Goal: Task Accomplishment & Management: Use online tool/utility

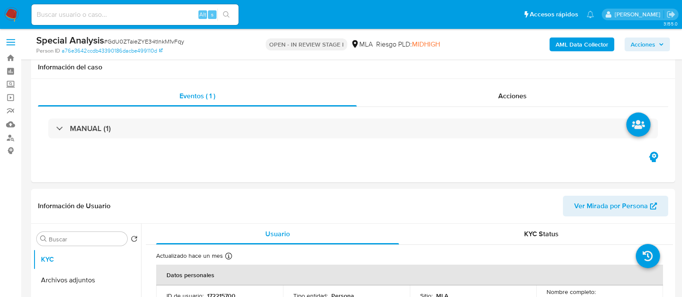
select select "10"
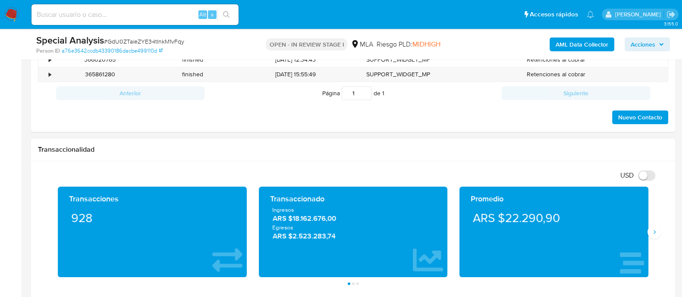
scroll to position [347, 0]
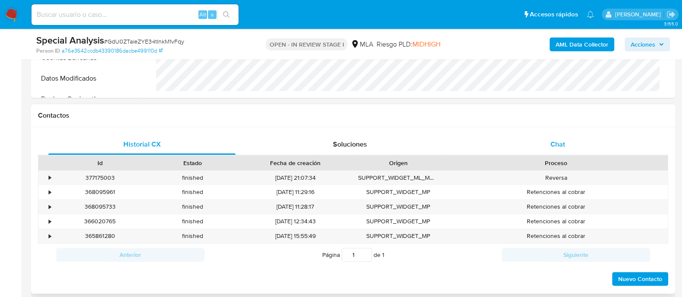
click at [552, 144] on span "Chat" at bounding box center [557, 144] width 15 height 10
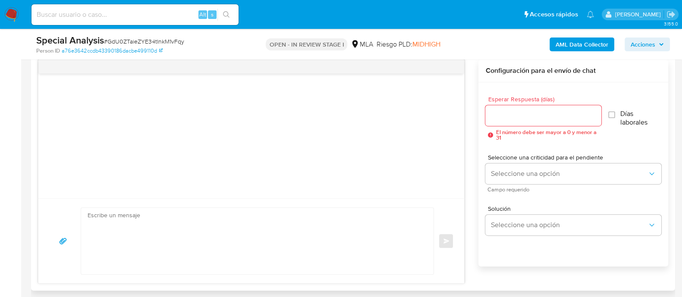
scroll to position [509, 0]
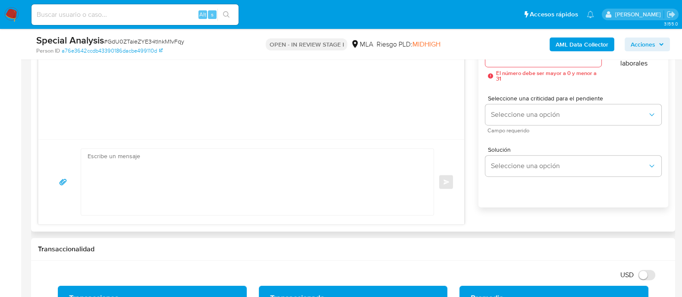
click at [266, 174] on textarea at bounding box center [255, 182] width 335 height 66
paste textarea "Hola Natalia Beatriz Percival En función de las operaciones registradas en tu c…"
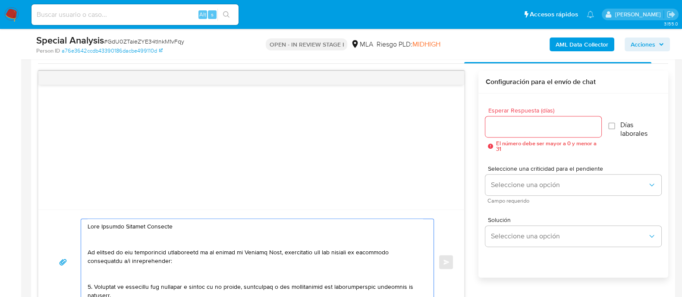
scroll to position [401, 0]
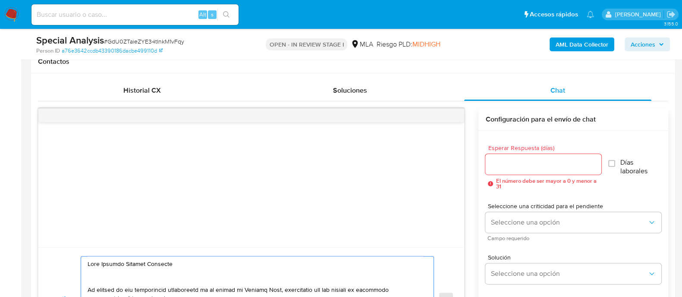
type textarea "Hola Natalia Beatriz Percival En función de las operaciones registradas en tu c…"
click at [532, 160] on input "Esperar Respuesta (días)" at bounding box center [543, 164] width 116 height 11
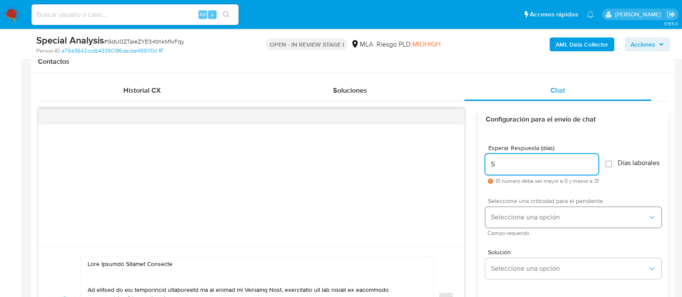
type input "5"
click at [534, 227] on button "Seleccione una opción" at bounding box center [573, 217] width 176 height 21
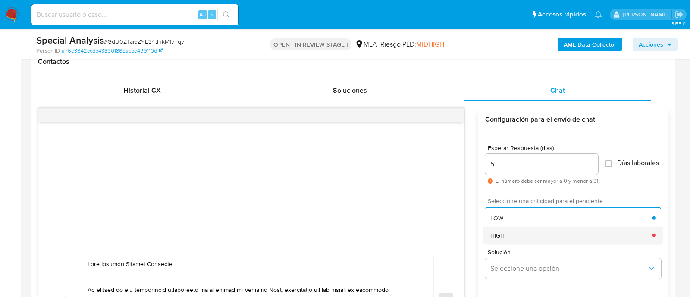
click at [529, 238] on div "HIGH" at bounding box center [571, 234] width 162 height 17
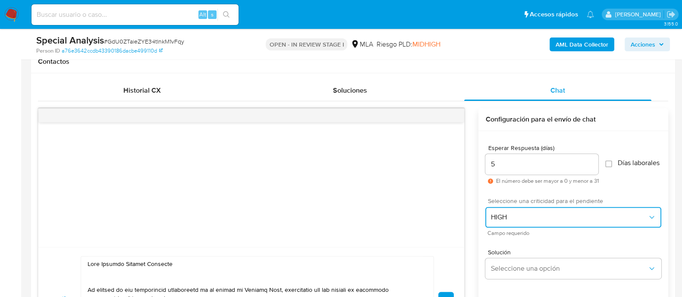
scroll to position [509, 0]
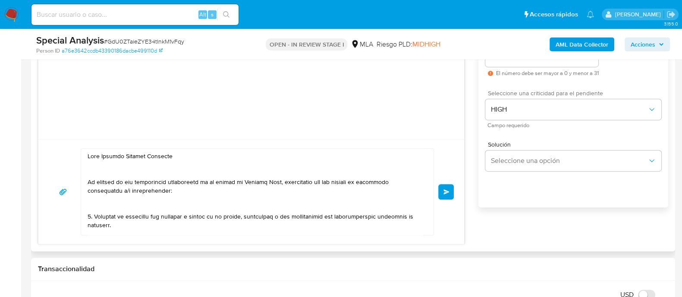
click at [446, 191] on span "Enviar" at bounding box center [446, 191] width 6 height 5
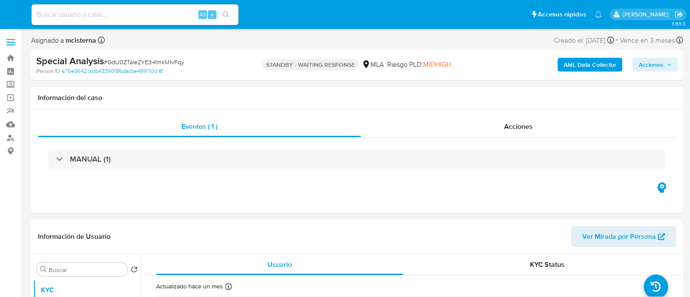
select select "10"
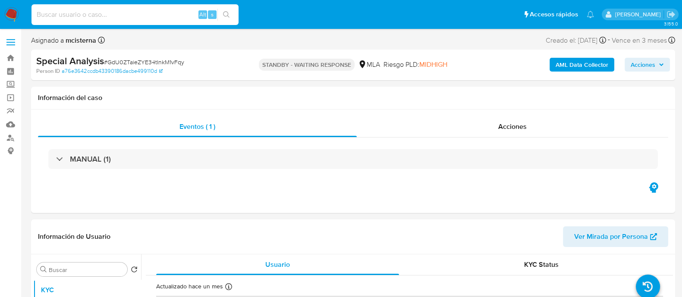
click at [162, 9] on input at bounding box center [134, 14] width 207 height 11
paste input "2261930268"
type input "2261930268"
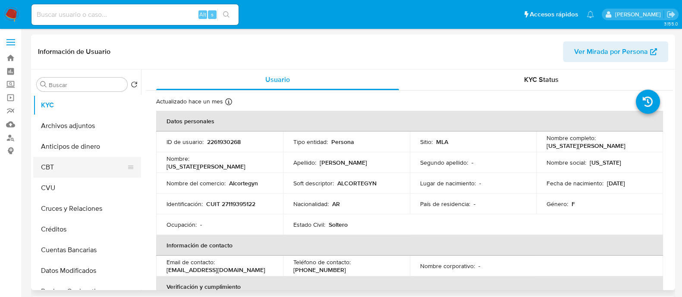
select select "10"
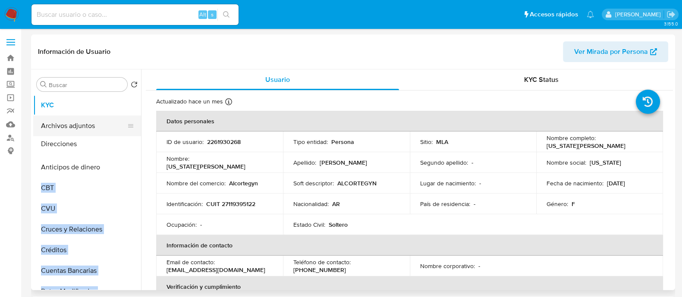
drag, startPoint x: 127, startPoint y: 204, endPoint x: 119, endPoint y: 143, distance: 60.8
click at [119, 143] on ul "KYC Archivos adjuntos Anticipos de dinero CBT CVU Cruces y Relaciones Créditos …" at bounding box center [87, 192] width 108 height 195
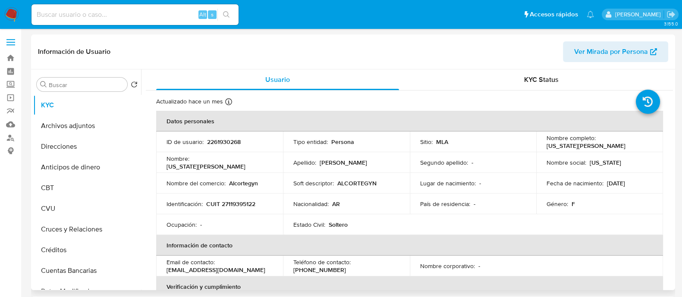
click at [191, 158] on div "Nombre : Virginia Ines" at bounding box center [220, 163] width 106 height 16
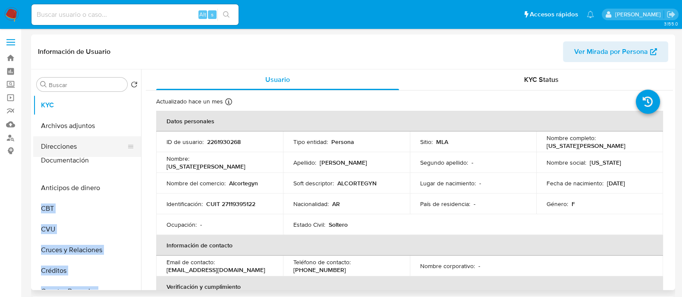
drag, startPoint x: 128, startPoint y: 247, endPoint x: 122, endPoint y: 161, distance: 85.6
click at [122, 161] on ul "KYC Archivos adjuntos Direcciones Anticipos de dinero CBT CVU Cruces y Relacion…" at bounding box center [87, 192] width 108 height 195
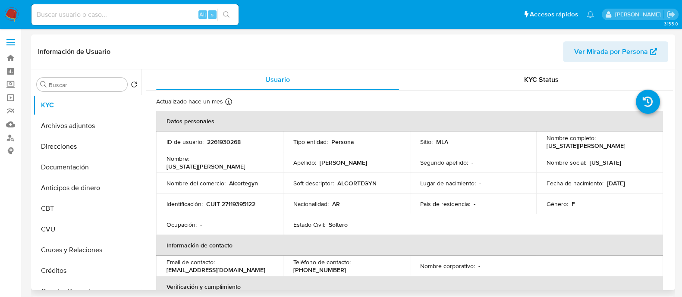
click at [246, 186] on p "Alcortegyn" at bounding box center [243, 183] width 29 height 8
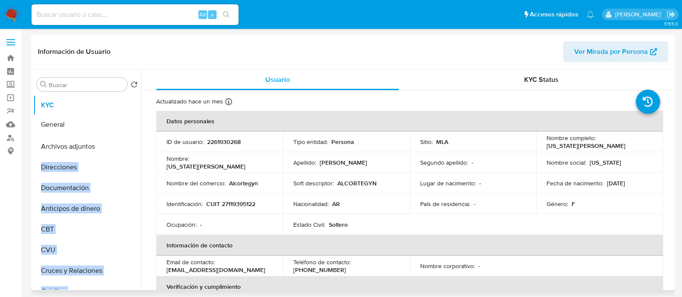
drag, startPoint x: 129, startPoint y: 234, endPoint x: 126, endPoint y: 125, distance: 109.2
click at [126, 125] on ul "KYC Archivos adjuntos Direcciones Documentación Anticipos de dinero CBT CVU Cru…" at bounding box center [87, 192] width 108 height 195
click at [192, 145] on p "ID de usuario :" at bounding box center [185, 142] width 37 height 8
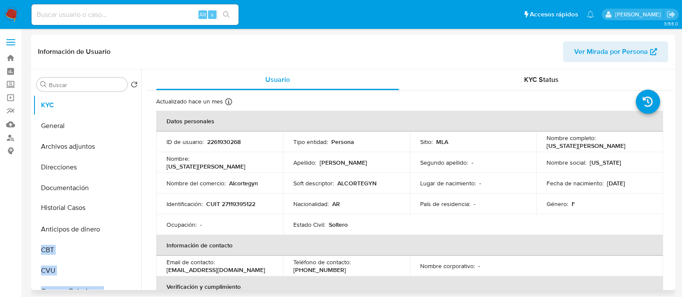
drag, startPoint x: 127, startPoint y: 253, endPoint x: 116, endPoint y: 207, distance: 47.3
click at [116, 207] on ul "KYC General Archivos adjuntos Direcciones Documentación Anticipos de dinero CBT…" at bounding box center [87, 192] width 108 height 195
click at [170, 207] on p "Identificación :" at bounding box center [185, 204] width 36 height 8
drag, startPoint x: 126, startPoint y: 241, endPoint x: 119, endPoint y: 225, distance: 17.2
click at [119, 225] on ul "KYC General Archivos adjuntos Direcciones Documentación Historial Casos Anticip…" at bounding box center [87, 192] width 108 height 195
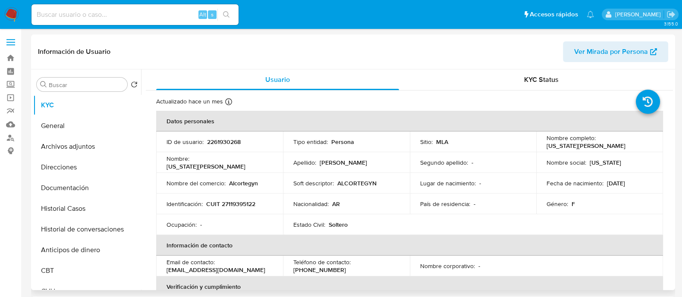
click at [226, 212] on td "Identificación : CUIT 27119395122" at bounding box center [219, 204] width 127 height 21
drag, startPoint x: 126, startPoint y: 258, endPoint x: 120, endPoint y: 255, distance: 5.8
click at [120, 255] on ul "KYC General Archivos adjuntos Direcciones Documentación Historial Casos Histori…" at bounding box center [87, 192] width 108 height 195
click at [192, 202] on p "Identificación :" at bounding box center [185, 204] width 36 height 8
drag, startPoint x: 127, startPoint y: 259, endPoint x: 132, endPoint y: 256, distance: 6.4
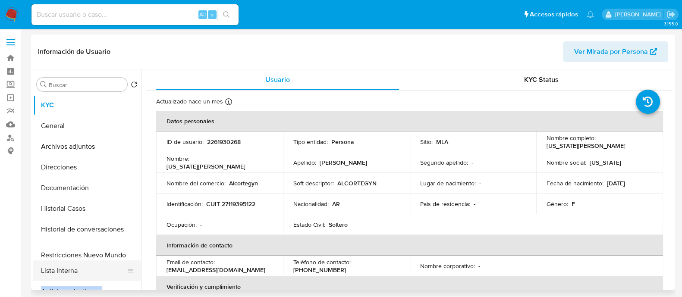
click at [132, 256] on ul "KYC General Archivos adjuntos Direcciones Documentación Historial Casos Histori…" at bounding box center [87, 192] width 108 height 195
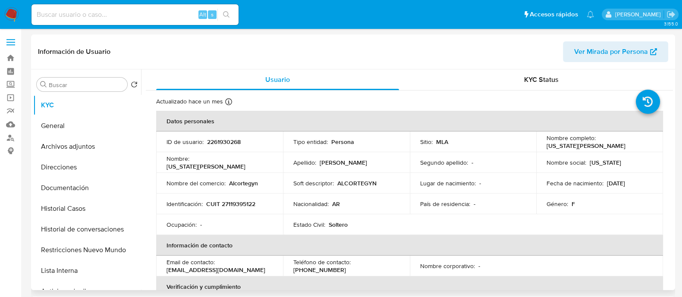
click at [218, 201] on p "CUIT 27119395122" at bounding box center [230, 204] width 49 height 8
click at [84, 213] on button "Historial Casos" at bounding box center [83, 208] width 101 height 21
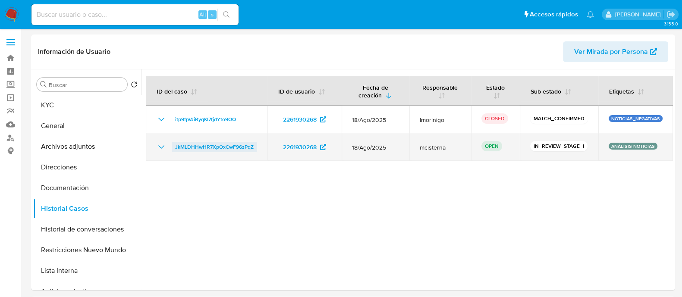
click at [231, 148] on span "JkMLDHHwHR7XpOxCwF96zPqZ" at bounding box center [214, 147] width 79 height 10
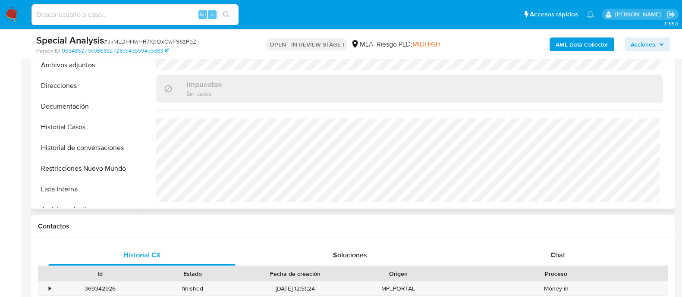
scroll to position [377, 0]
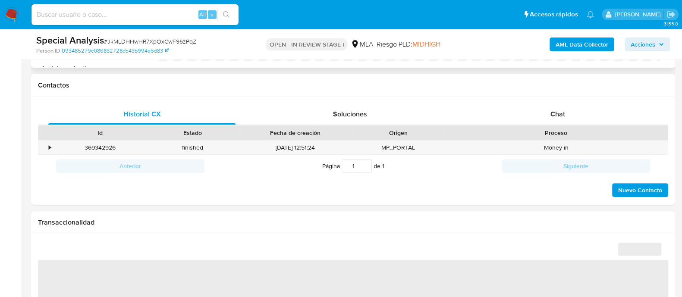
select select "10"
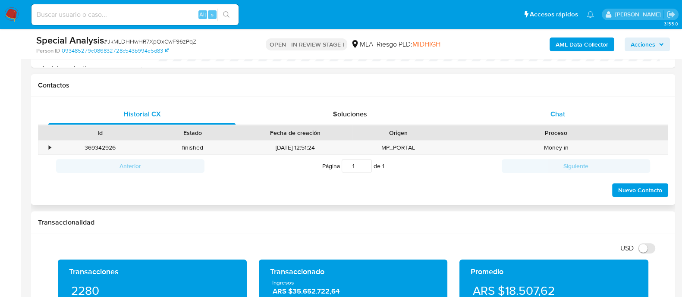
drag, startPoint x: 552, startPoint y: 116, endPoint x: 545, endPoint y: 123, distance: 9.2
click at [552, 116] on span "Chat" at bounding box center [557, 114] width 15 height 10
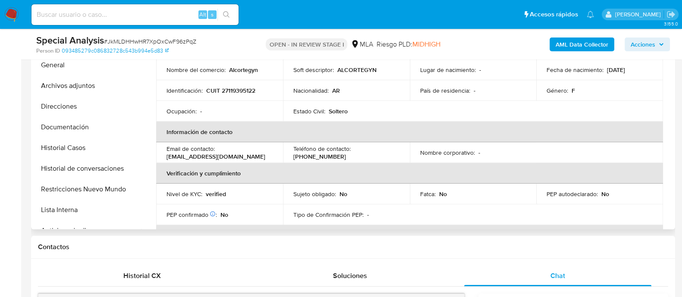
scroll to position [30, 0]
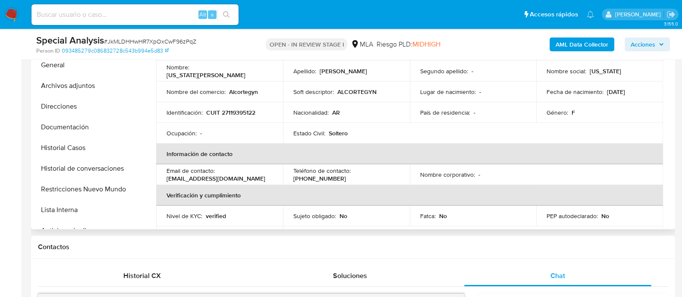
click at [235, 105] on td "Identificación : CUIT 27119395122" at bounding box center [219, 112] width 127 height 21
click at [224, 117] on td "Identificación : CUIT 27119395122" at bounding box center [219, 112] width 127 height 21
click at [231, 111] on p "CUIT 27119395122" at bounding box center [230, 113] width 49 height 8
copy p "27119395122"
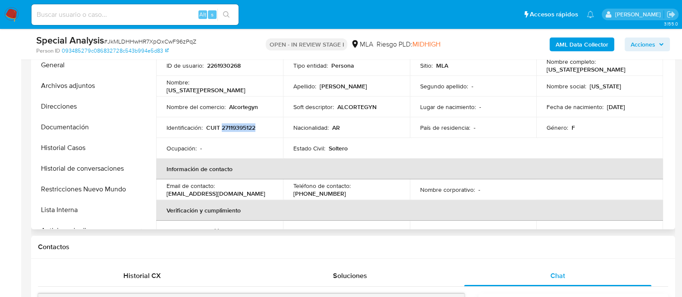
scroll to position [0, 0]
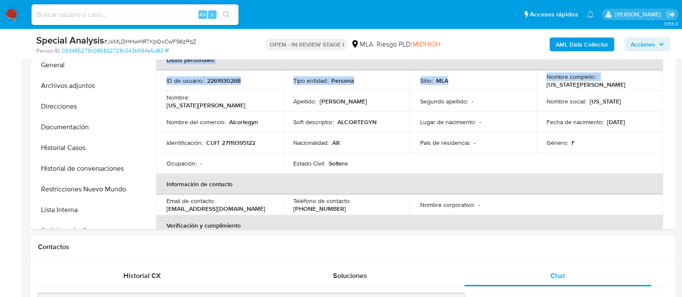
drag, startPoint x: 596, startPoint y: 80, endPoint x: 690, endPoint y: 80, distance: 94.0
click at [609, 115] on td "Fecha de nacimiento : 17/05/1958" at bounding box center [599, 122] width 127 height 21
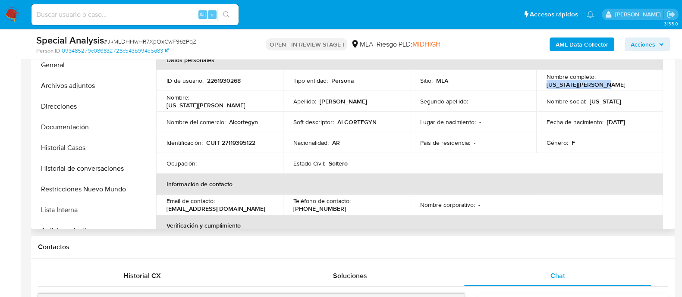
drag, startPoint x: 597, startPoint y: 79, endPoint x: 652, endPoint y: 79, distance: 54.8
click at [652, 79] on td "Nombre completo : Virginia Ines Solis" at bounding box center [599, 80] width 127 height 21
copy p "[US_STATE] [PERSON_NAME]"
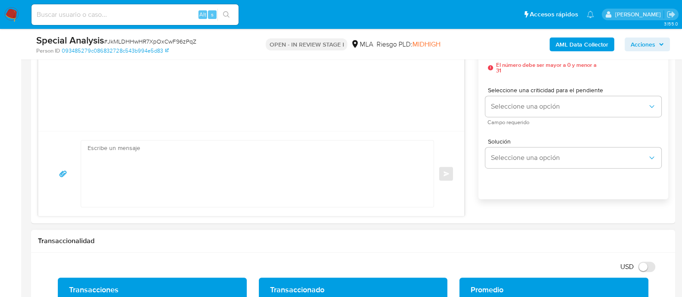
scroll to position [539, 0]
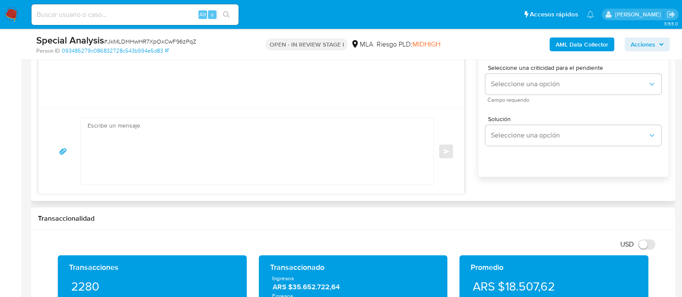
click at [334, 141] on textarea at bounding box center [255, 151] width 335 height 66
paste textarea "Hola Virginia Ines Solis En función de las operaciones registradas en tu cuenta…"
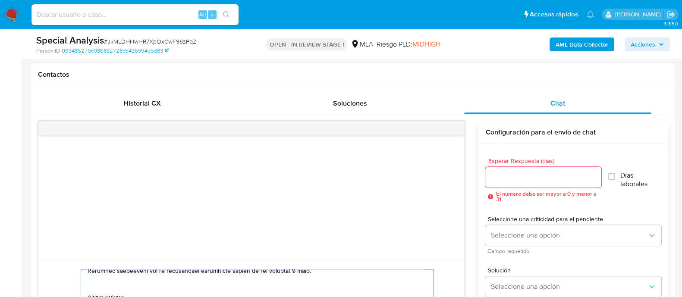
scroll to position [377, 0]
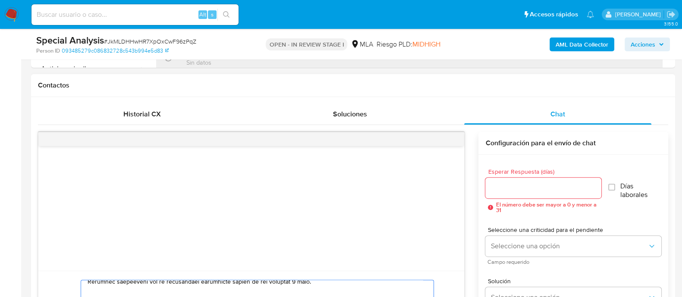
type textarea "Hola Virginia Ines Solis En función de las operaciones registradas en tu cuenta…"
click at [522, 189] on input "Esperar Respuesta (días)" at bounding box center [543, 187] width 116 height 11
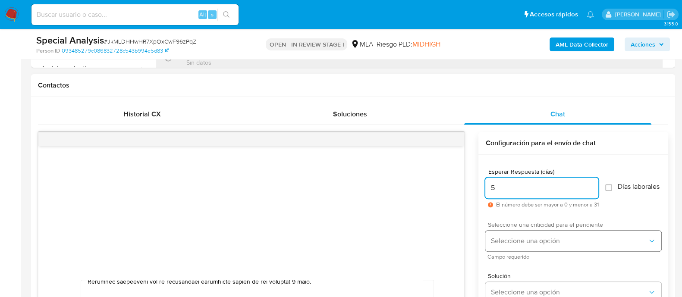
type input "5"
click at [520, 245] on span "Seleccione una opción" at bounding box center [568, 241] width 157 height 9
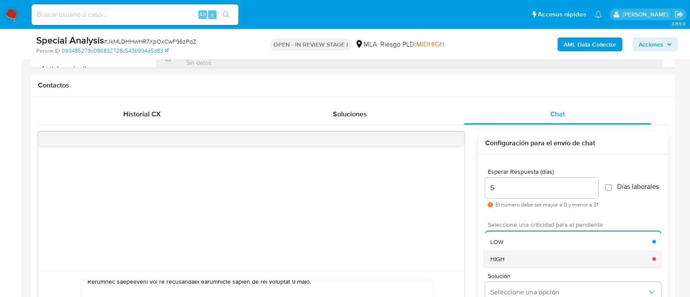
click at [517, 257] on div "HIGH" at bounding box center [571, 258] width 162 height 17
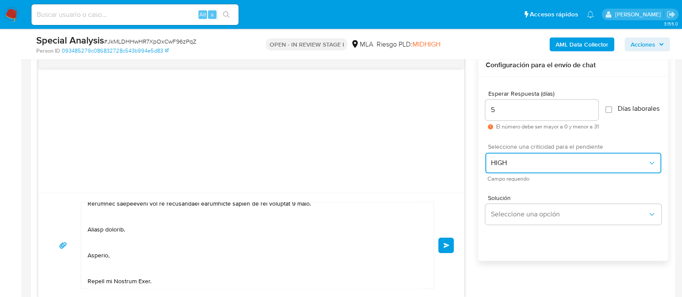
scroll to position [539, 0]
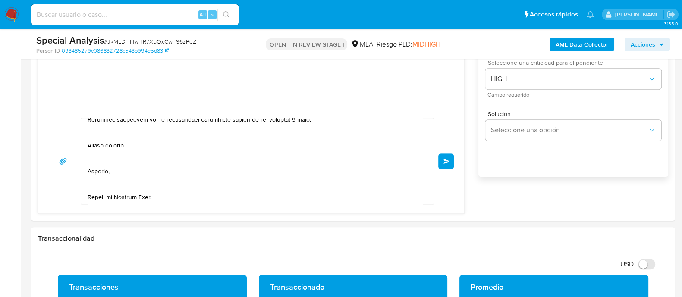
click at [449, 160] on span "Enviar" at bounding box center [446, 161] width 6 height 5
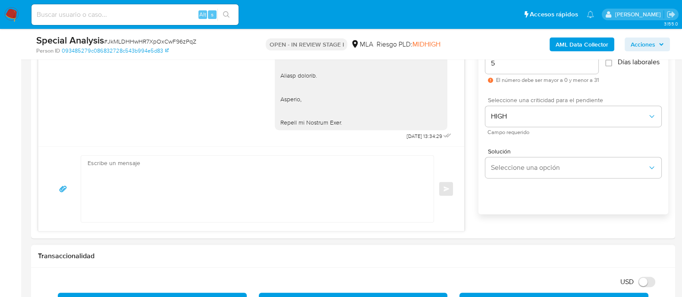
scroll to position [485, 0]
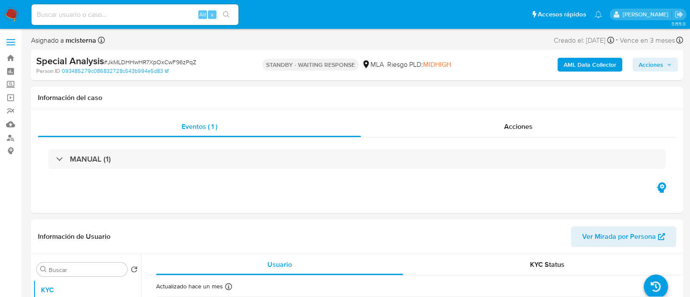
select select "10"
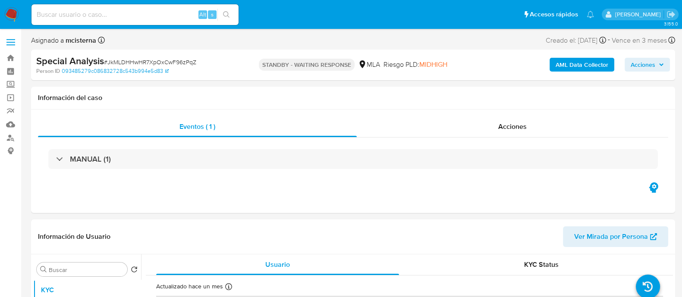
click at [173, 12] on input at bounding box center [134, 14] width 207 height 11
paste input "Sez3e76GsjVjN5refX7hPB1a"
type input "Sez3e76GsjVjN5refX7hPB1a"
click at [225, 16] on icon "search-icon" at bounding box center [226, 14] width 7 height 7
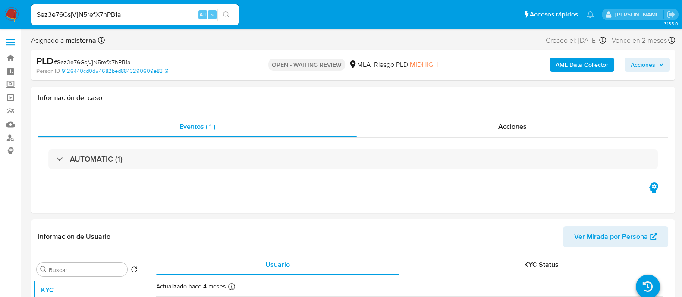
select select "10"
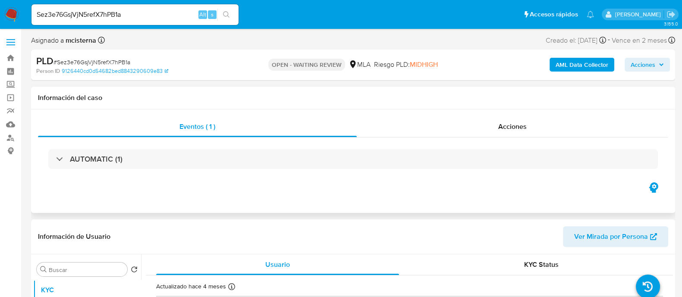
click at [151, 178] on div "AUTOMATIC (1)" at bounding box center [353, 159] width 630 height 43
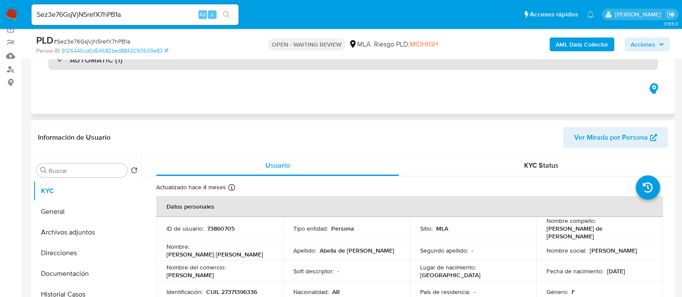
scroll to position [107, 0]
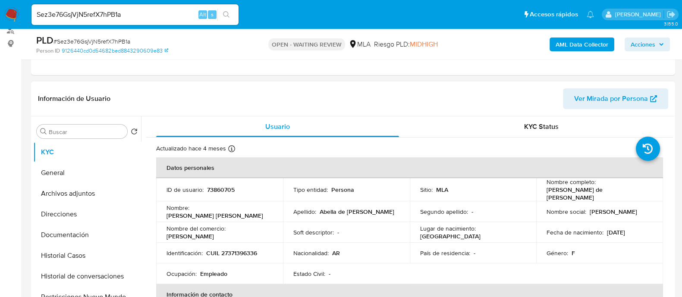
click at [223, 189] on p "73860705" at bounding box center [221, 190] width 28 height 8
copy p "73860705"
click at [16, 9] on img at bounding box center [11, 14] width 15 height 15
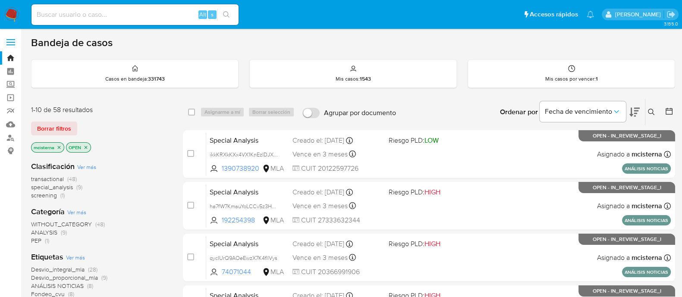
click at [652, 114] on icon at bounding box center [651, 112] width 7 height 7
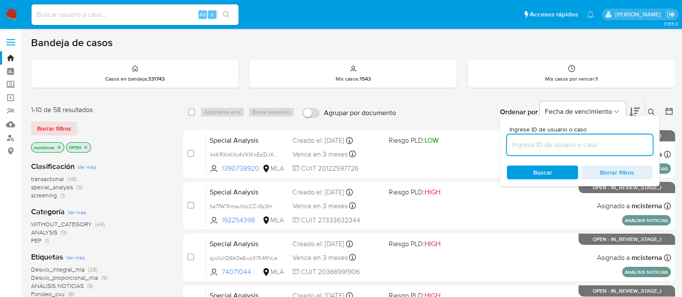
click at [600, 141] on input at bounding box center [580, 144] width 146 height 11
type input "73860705"
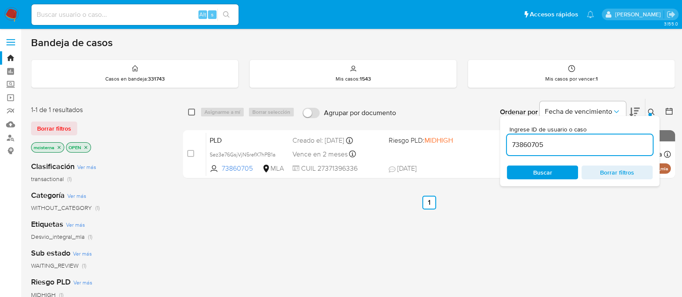
click at [188, 114] on input "checkbox" at bounding box center [191, 112] width 7 height 7
checkbox input "true"
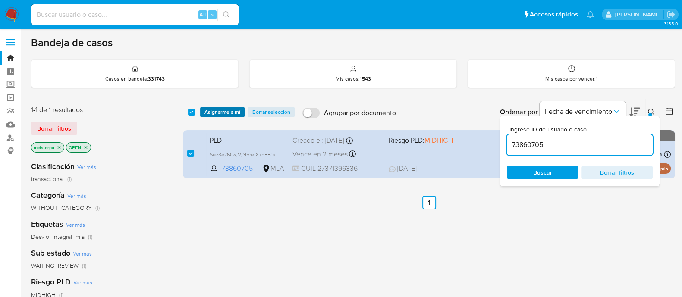
click at [216, 113] on span "Asignarme a mí" at bounding box center [222, 112] width 36 height 9
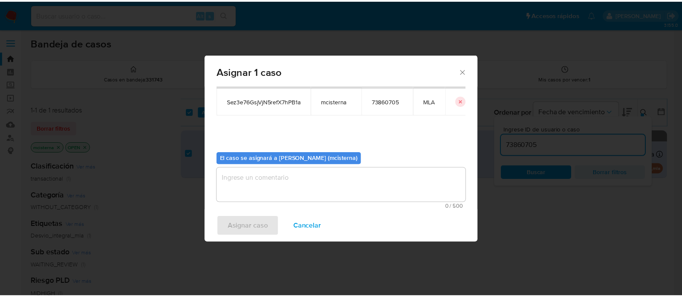
scroll to position [44, 0]
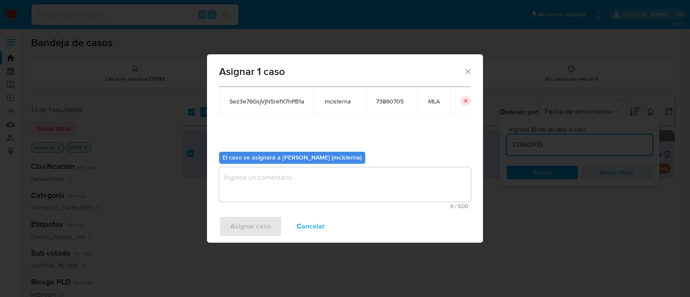
click at [312, 197] on textarea "assign-modal" at bounding box center [345, 184] width 252 height 35
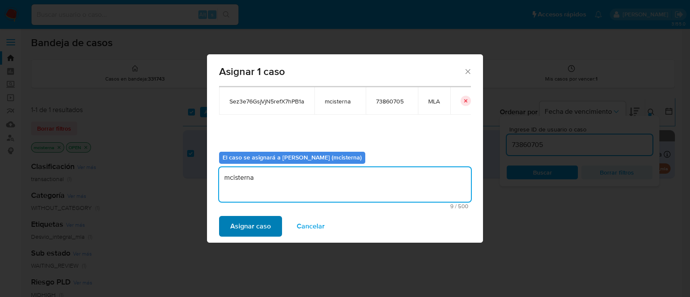
type textarea "mcisterna"
click at [244, 229] on span "Asignar caso" at bounding box center [250, 226] width 41 height 19
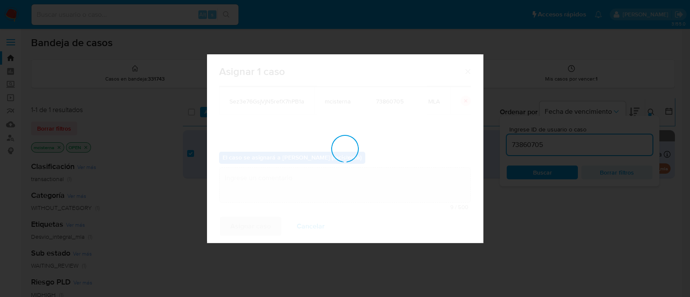
checkbox input "false"
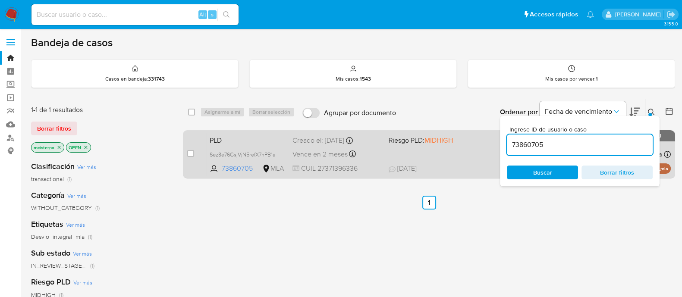
click at [274, 143] on span "PLD" at bounding box center [248, 139] width 76 height 11
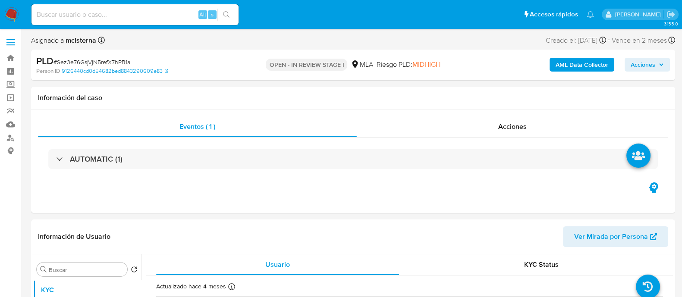
drag, startPoint x: 333, startPoint y: 238, endPoint x: 338, endPoint y: 214, distance: 24.3
click at [333, 238] on header "Información de Usuario Ver Mirada por Persona" at bounding box center [353, 236] width 630 height 21
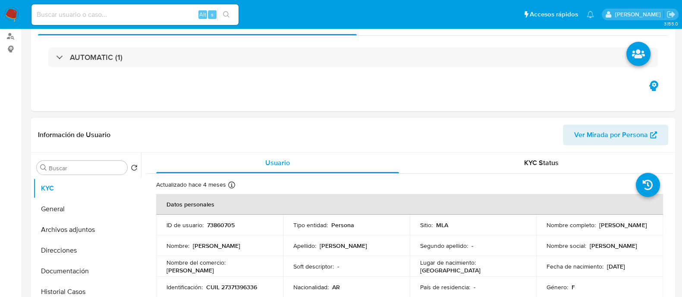
scroll to position [162, 0]
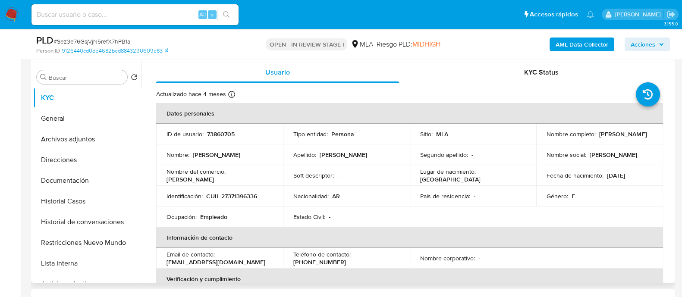
select select "10"
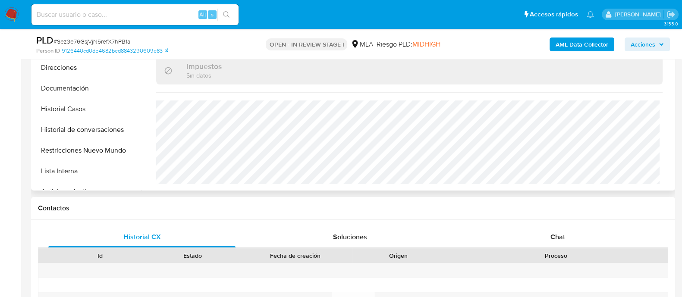
scroll to position [324, 0]
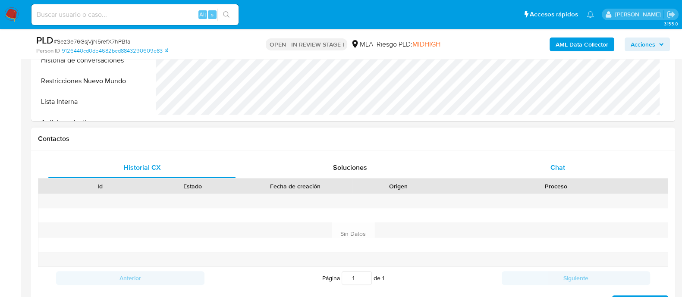
click at [556, 164] on span "Chat" at bounding box center [557, 168] width 15 height 10
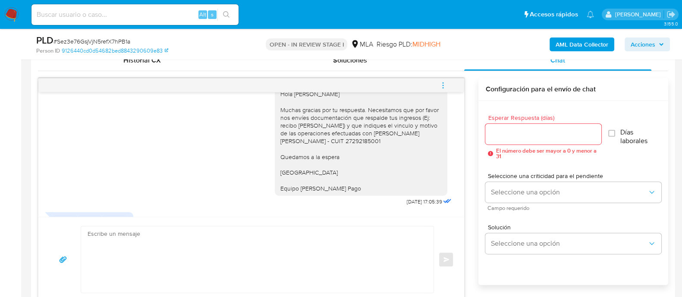
scroll to position [1020, 0]
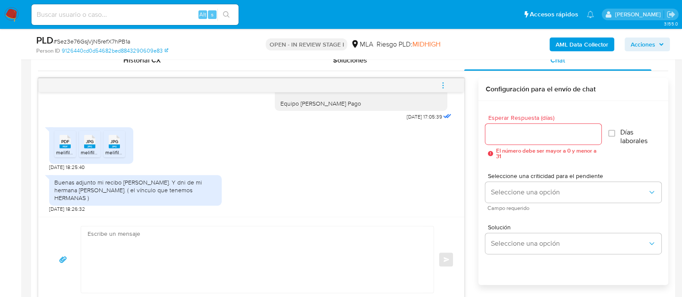
click at [67, 154] on span "melifile2858150540956900896.pdf" at bounding box center [97, 152] width 82 height 7
click at [88, 151] on span "melifile3761469560907178734.jpg" at bounding box center [120, 152] width 79 height 7
click at [110, 151] on span "melifile3067162194579973026.jpg" at bounding box center [144, 152] width 79 height 7
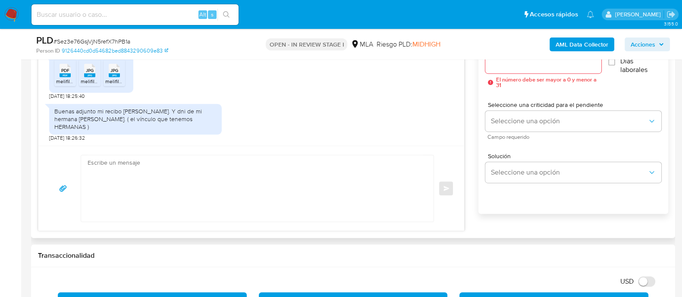
scroll to position [485, 0]
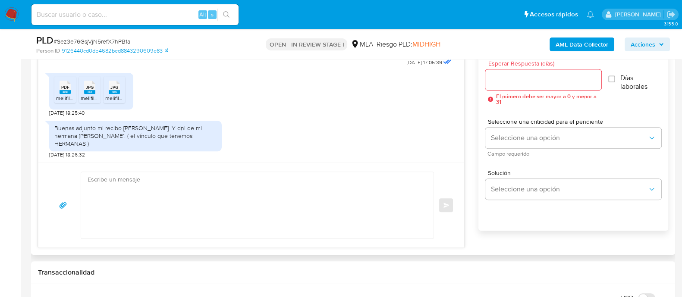
click at [353, 213] on textarea at bounding box center [255, 205] width 335 height 66
paste textarea "Hola Muchas gracias por tu respuesta. Confirmamos recepción de la documentación…"
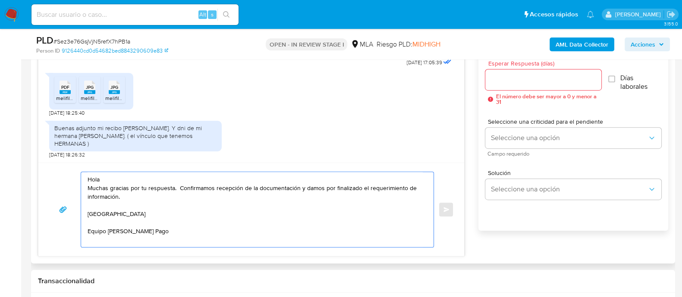
click at [340, 178] on textarea "Hola Muchas gracias por tu respuesta. Confirmamos recepción de la documentación…" at bounding box center [255, 209] width 335 height 75
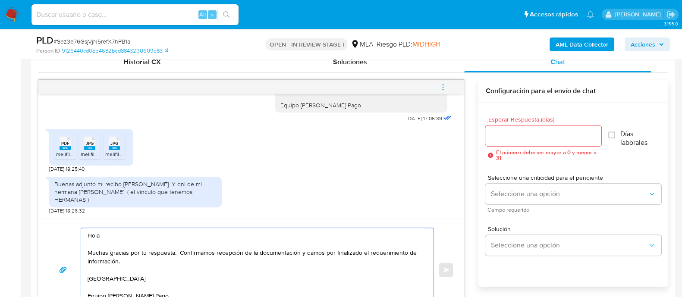
scroll to position [377, 0]
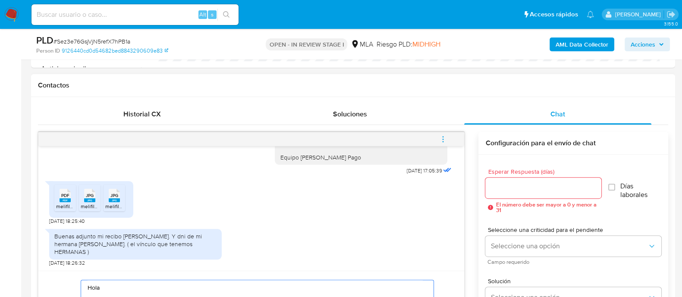
type textarea "Hola Muchas gracias por tu respuesta. Confirmamos recepción de la documentación…"
click at [526, 188] on input "Esperar Respuesta (días)" at bounding box center [543, 187] width 116 height 11
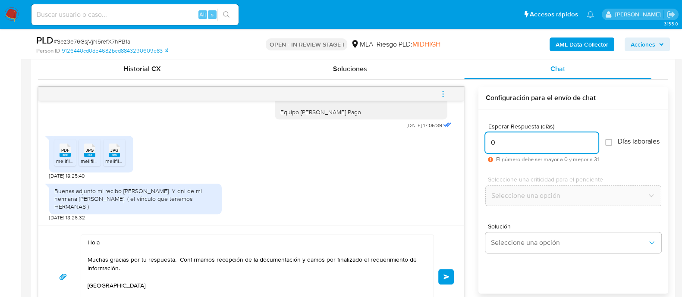
scroll to position [485, 0]
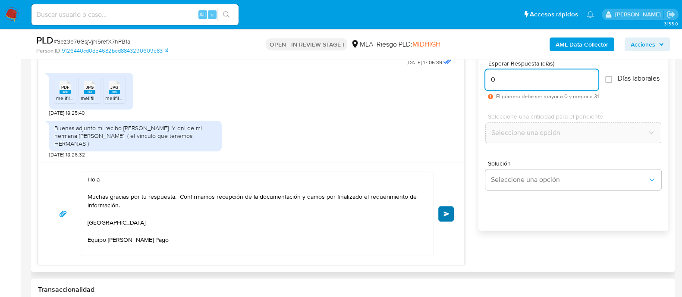
type input "0"
click at [451, 217] on button "Enviar" at bounding box center [446, 214] width 16 height 16
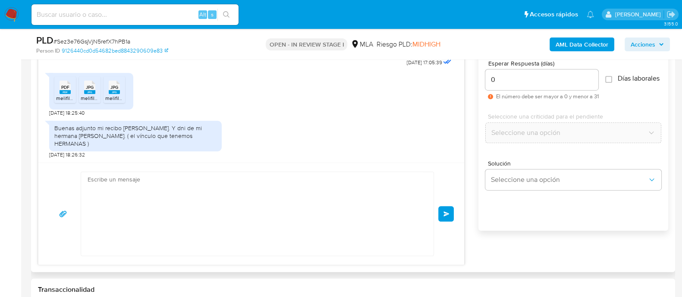
scroll to position [1115, 0]
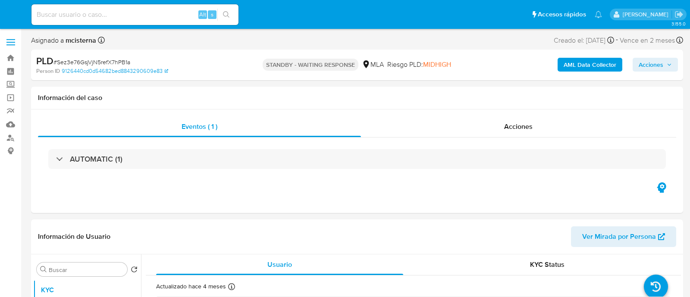
select select "10"
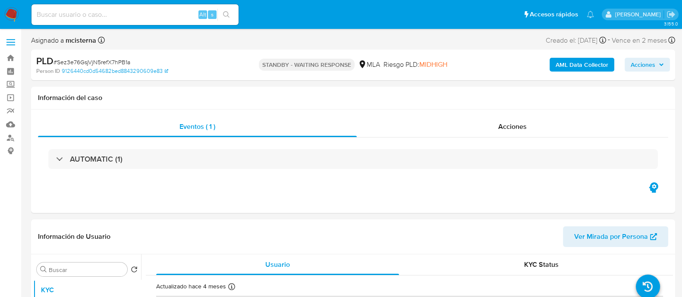
click at [163, 20] on div "Alt s" at bounding box center [134, 14] width 207 height 21
click at [178, 19] on input at bounding box center [134, 14] width 207 height 11
paste input "dDfMDBWIh8PWLXd5V9ISHeMG"
type input "dDfMDBWIh8PWLXd5V9ISHeMG"
click at [226, 18] on icon "search-icon" at bounding box center [226, 14] width 7 height 7
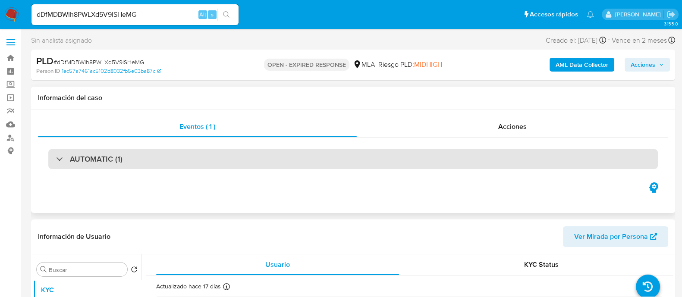
select select "10"
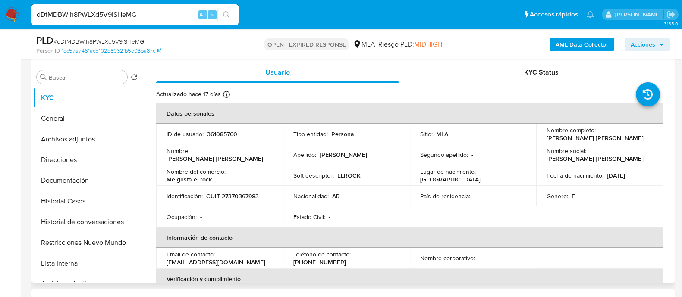
click at [230, 132] on p "361085760" at bounding box center [222, 134] width 30 height 8
copy p "361085760"
click at [15, 20] on img at bounding box center [11, 14] width 15 height 15
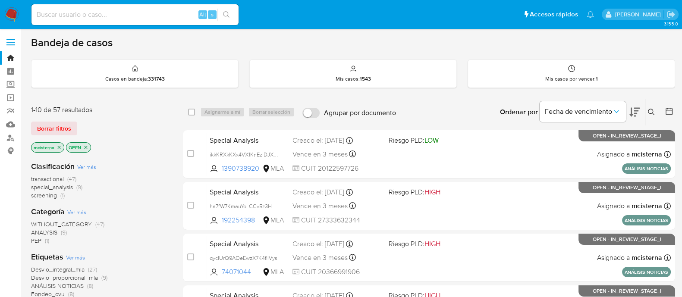
click at [650, 112] on icon at bounding box center [651, 112] width 7 height 7
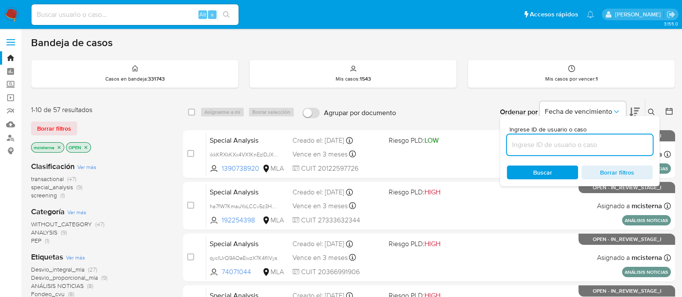
click at [593, 142] on input at bounding box center [580, 144] width 146 height 11
type input "361085760"
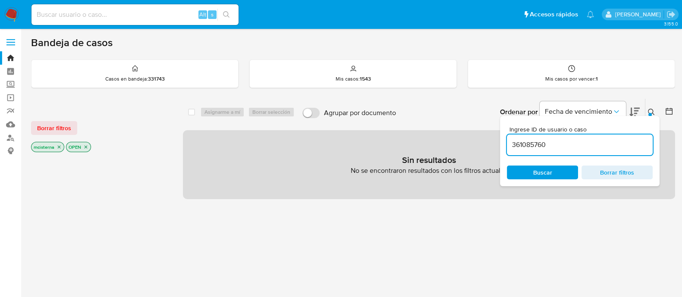
click at [88, 145] on icon "close-filter" at bounding box center [85, 147] width 5 height 5
click at [56, 148] on p "mcisterna" at bounding box center [47, 146] width 32 height 9
click at [58, 147] on icon "close-filter" at bounding box center [59, 147] width 3 height 3
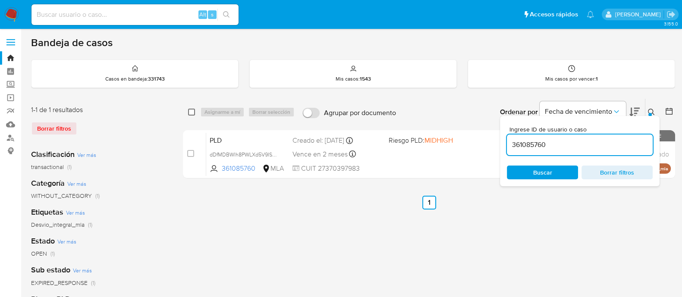
click at [194, 112] on input "checkbox" at bounding box center [191, 112] width 7 height 7
checkbox input "true"
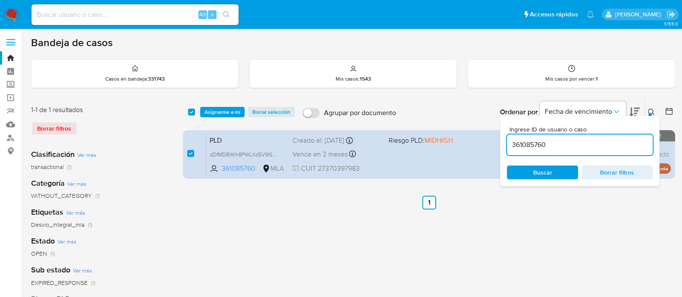
drag, startPoint x: 494, startPoint y: 292, endPoint x: 492, endPoint y: 264, distance: 29.0
click at [493, 293] on div "select-all-cases-checkbox Asignarme a mí Borrar selección Agrupar por documento…" at bounding box center [429, 287] width 492 height 379
click at [660, 107] on div at bounding box center [668, 112] width 16 height 27
click at [203, 107] on button "Asignarme a mí" at bounding box center [222, 112] width 44 height 10
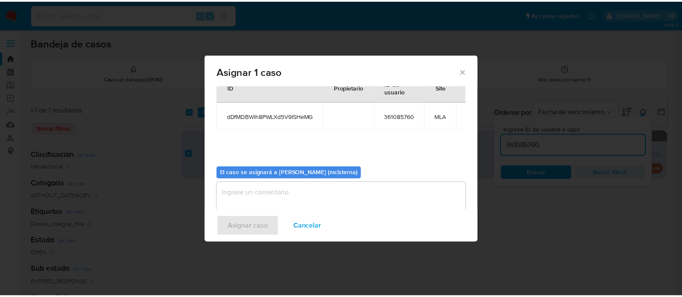
scroll to position [44, 0]
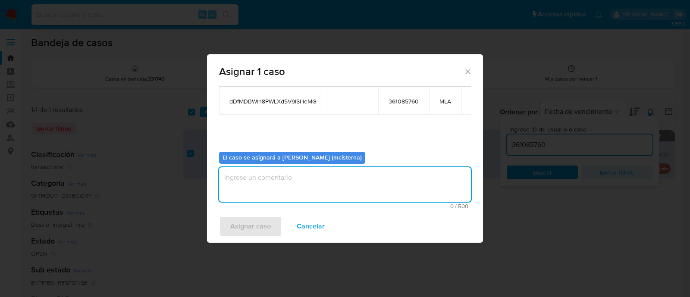
click at [397, 182] on textarea "assign-modal" at bounding box center [345, 184] width 252 height 35
type textarea "mcisterna"
click at [280, 228] on button "Asignar caso" at bounding box center [250, 226] width 63 height 21
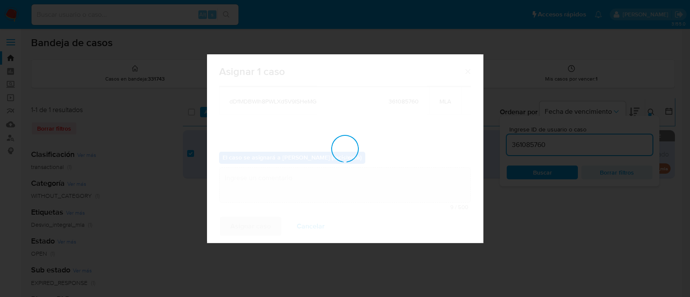
checkbox input "false"
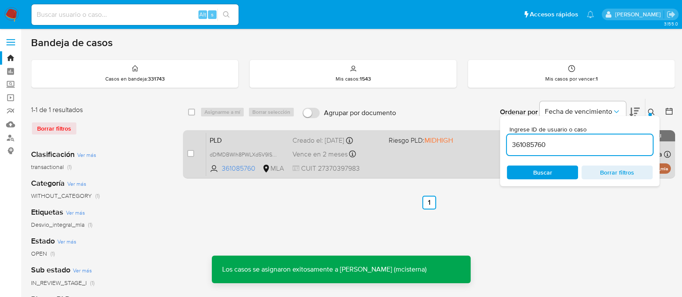
click at [414, 157] on div "PLD dDfMDBWIh8PWLXd5V9ISHeMG 361085760 MLA Riesgo PLD: MIDHIGH Creado el: [DATE…" at bounding box center [438, 154] width 465 height 44
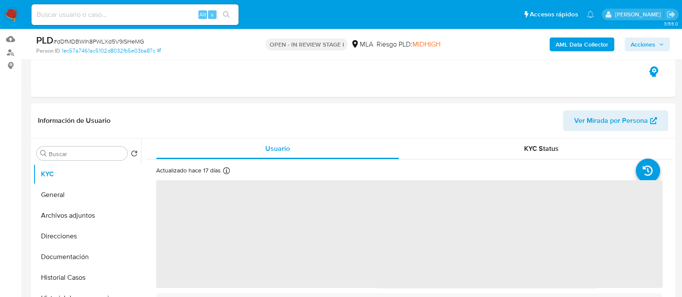
scroll to position [270, 0]
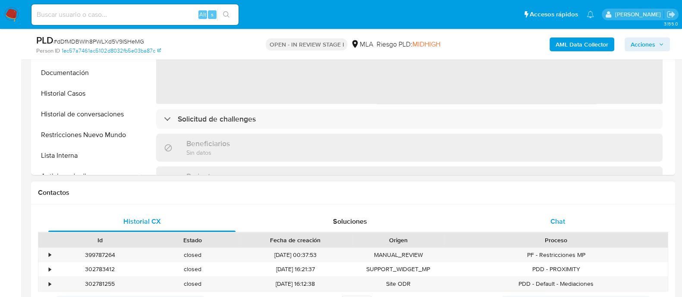
click at [548, 220] on div "Chat" at bounding box center [557, 221] width 187 height 21
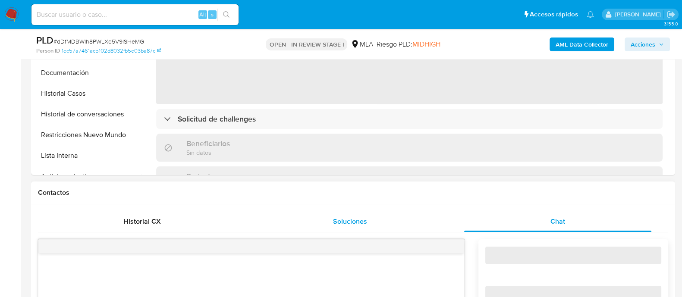
select select "10"
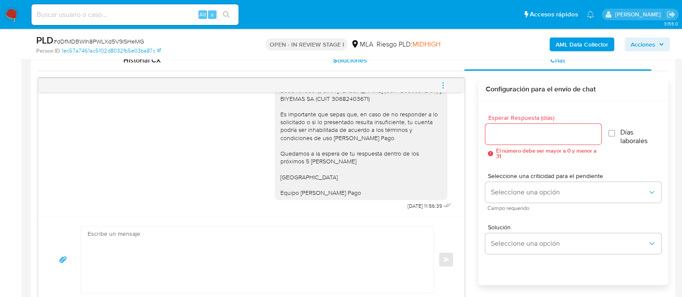
scroll to position [324, 0]
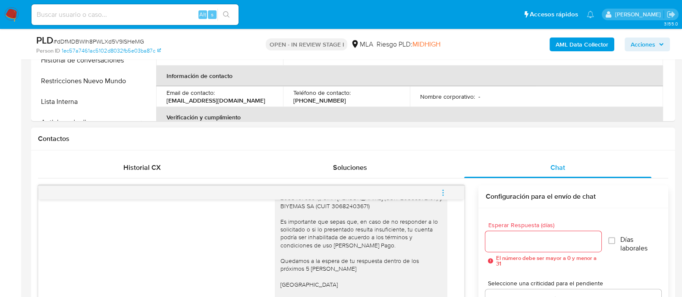
click at [451, 189] on button "menu-action" at bounding box center [443, 192] width 28 height 21
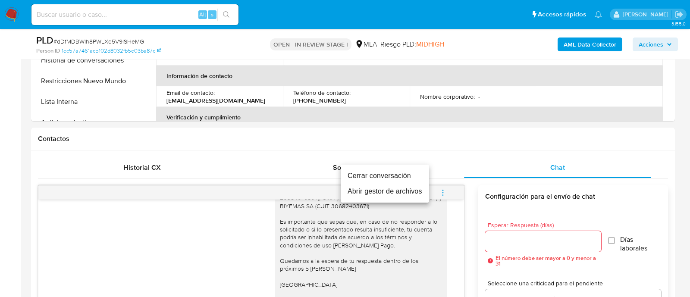
click at [369, 174] on li "Cerrar conversación" at bounding box center [385, 176] width 88 height 16
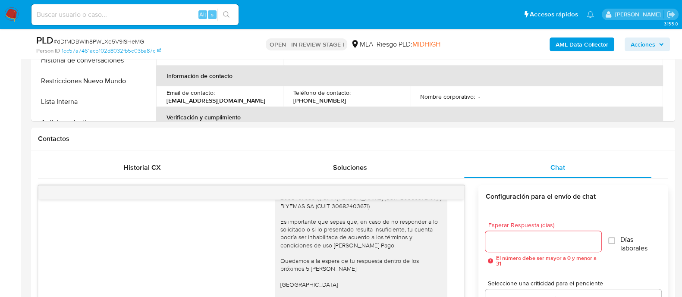
click at [163, 15] on input at bounding box center [134, 14] width 207 height 11
paste input "rd4ficgz5EeaOQdnaEhnkN6g"
type input "rd4ficgz5EeaOQdnaEhnkN6g"
click at [220, 13] on button "search-icon" at bounding box center [226, 15] width 18 height 12
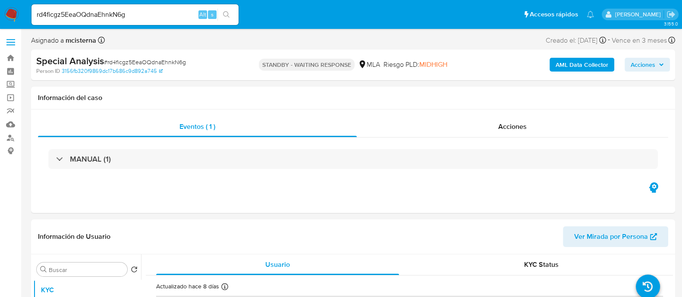
select select "10"
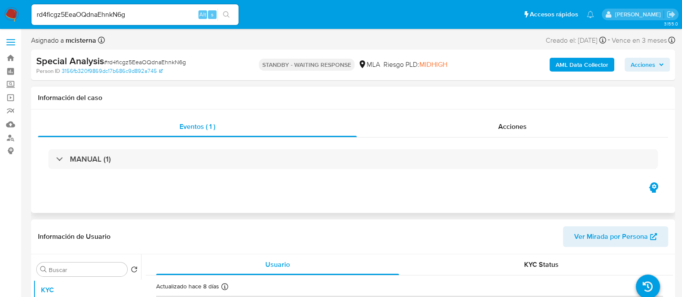
scroll to position [53, 0]
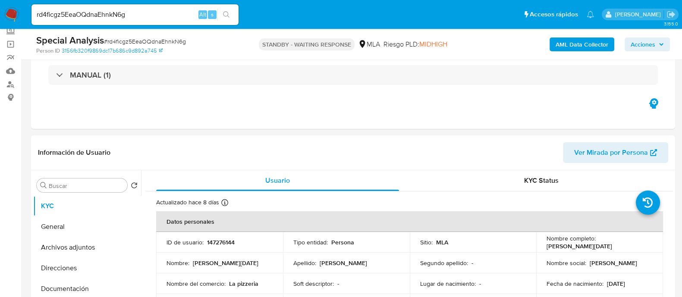
click at [152, 15] on input "rd4ficgz5EeaOQdnaEhnkN6g" at bounding box center [134, 14] width 207 height 11
paste input "SEOdT0MpJBRprsIBrQNhQ10a"
type input "SEOdT0MpJBRprsIBrQNhQ10a"
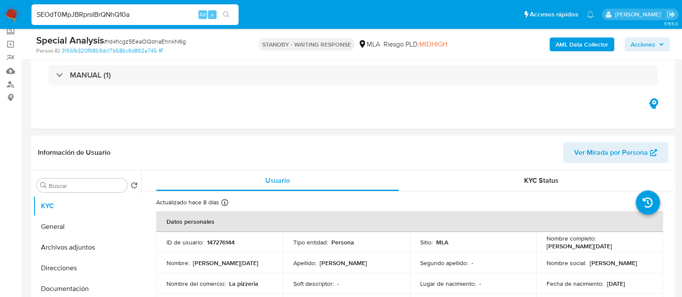
click at [232, 9] on button "search-icon" at bounding box center [226, 15] width 18 height 12
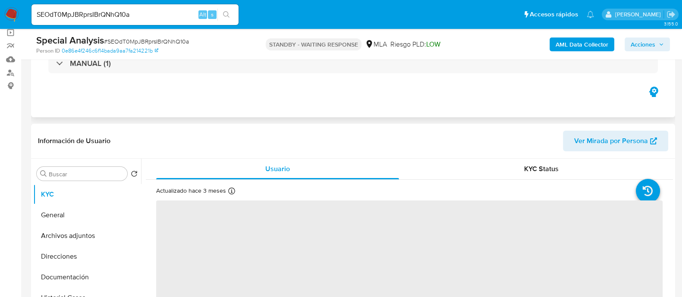
scroll to position [162, 0]
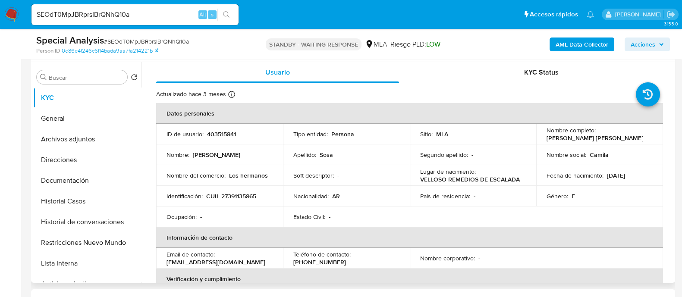
select select "10"
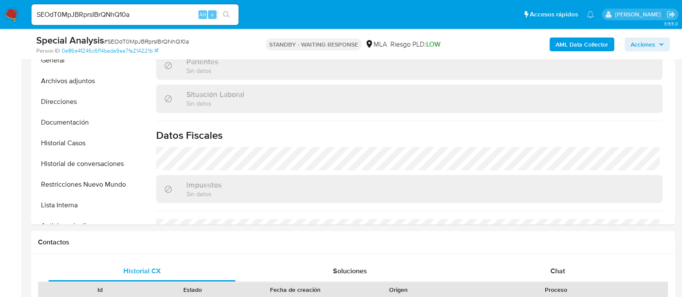
scroll to position [270, 0]
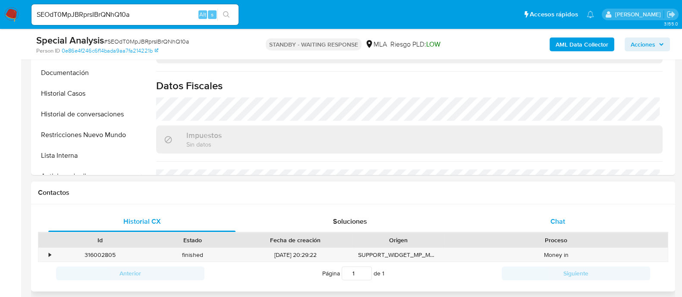
click at [548, 226] on div "Chat" at bounding box center [557, 221] width 187 height 21
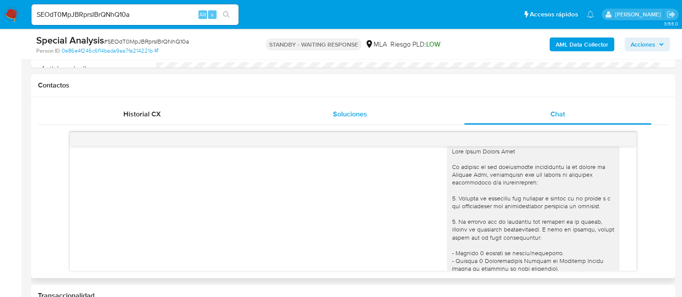
scroll to position [0, 0]
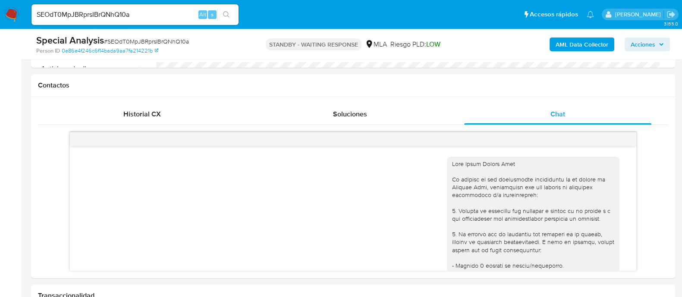
click at [180, 8] on div "SEOdT0MpJBRprsIBrQNhQ10a Alt s" at bounding box center [134, 14] width 207 height 21
click at [145, 14] on input "SEOdT0MpJBRprsIBrQNhQ10a" at bounding box center [134, 14] width 207 height 11
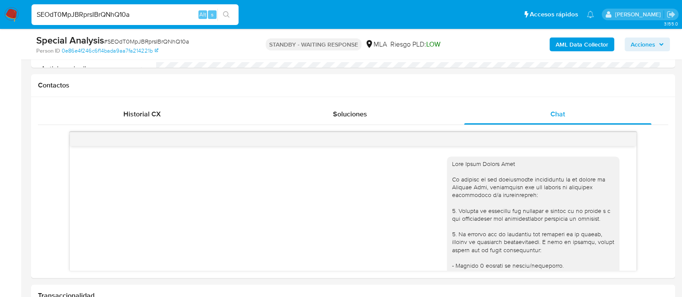
click at [145, 14] on input "SEOdT0MpJBRprsIBrQNhQ10a" at bounding box center [134, 14] width 207 height 11
paste input "291892027"
type input "291892027"
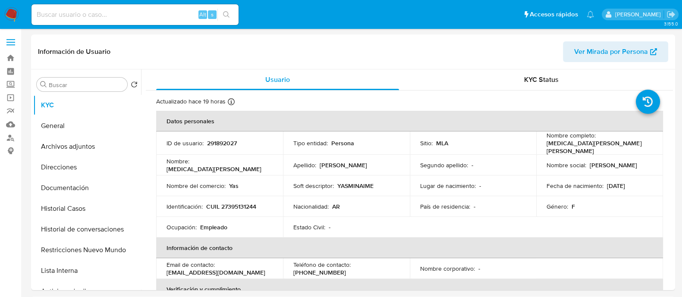
select select "10"
click at [78, 210] on button "Historial Casos" at bounding box center [83, 208] width 101 height 21
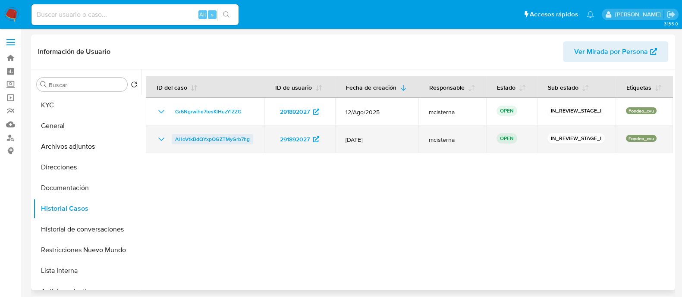
drag, startPoint x: 255, startPoint y: 142, endPoint x: 172, endPoint y: 143, distance: 82.8
click at [172, 143] on td "AHoVtkBdQYxpQGZTMyGrb7hg" at bounding box center [205, 140] width 119 height 28
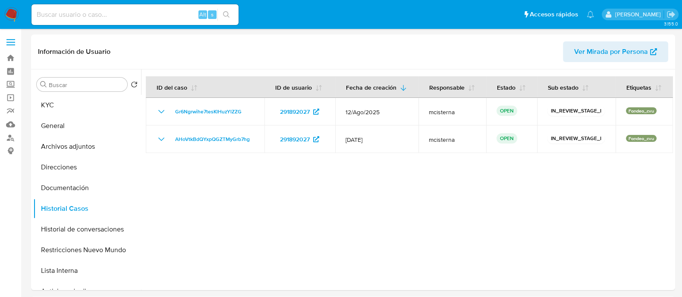
click at [133, 13] on input at bounding box center [134, 14] width 207 height 11
paste input "AHoVtkBdQYxpQGZTMyGrb7hg"
type input "AHoVtkBdQYxpQGZTMyGrb7hg"
click at [232, 9] on button "search-icon" at bounding box center [226, 15] width 18 height 12
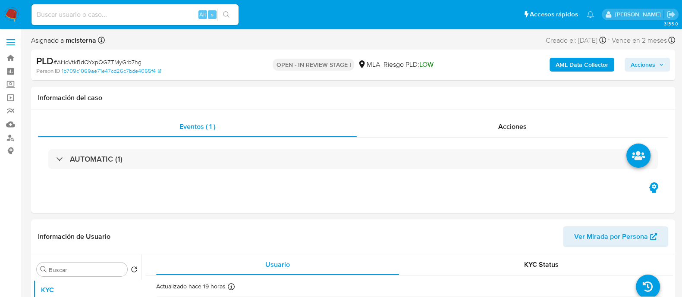
select select "10"
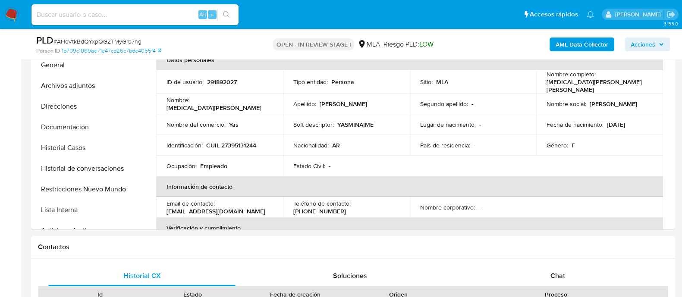
scroll to position [270, 0]
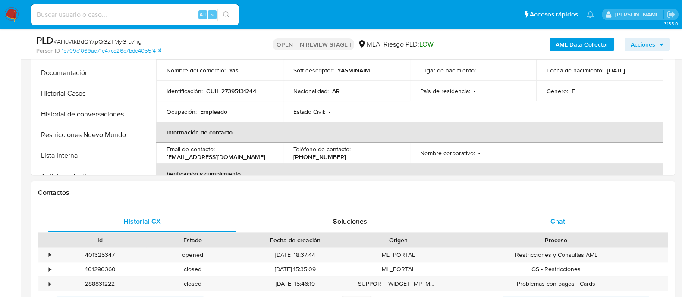
click at [539, 215] on div "Chat" at bounding box center [557, 221] width 187 height 21
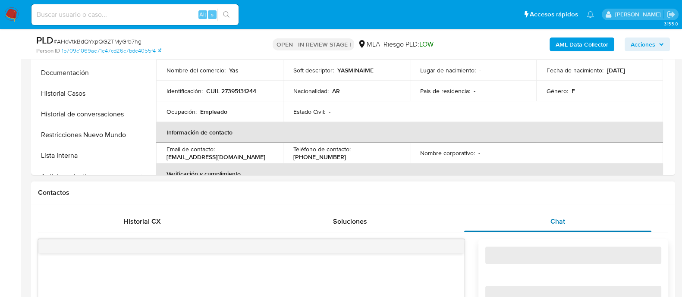
click at [545, 225] on div "Chat" at bounding box center [557, 221] width 187 height 21
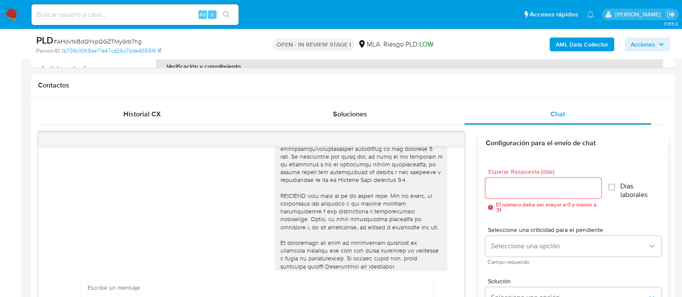
scroll to position [492, 0]
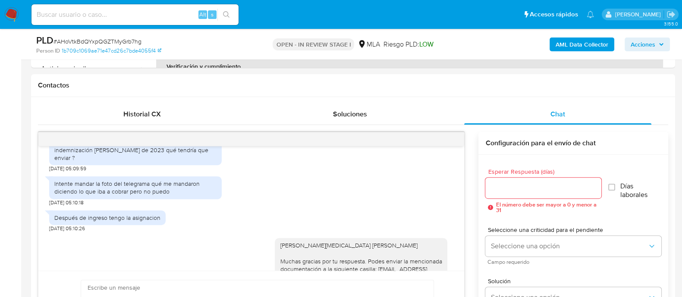
click at [151, 8] on div "Alt s" at bounding box center [134, 14] width 207 height 21
click at [151, 9] on input at bounding box center [134, 14] width 207 height 11
paste input "Wiwh7e2sq9N1tFV5Ncf0GgwC"
type input "Wiwh7e2sq9N1tFV5Ncf0GgwC"
click at [224, 12] on icon "search-icon" at bounding box center [226, 14] width 7 height 7
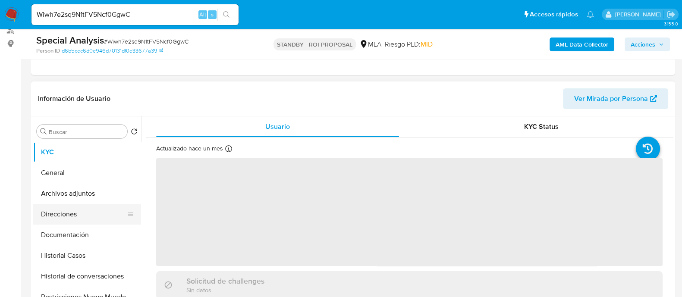
scroll to position [107, 0]
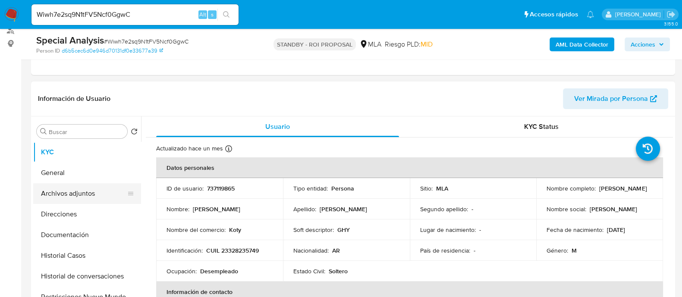
click at [108, 202] on button "Archivos adjuntos" at bounding box center [83, 193] width 101 height 21
select select "10"
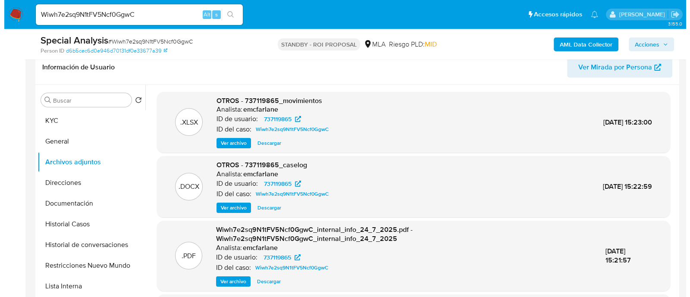
scroll to position [162, 0]
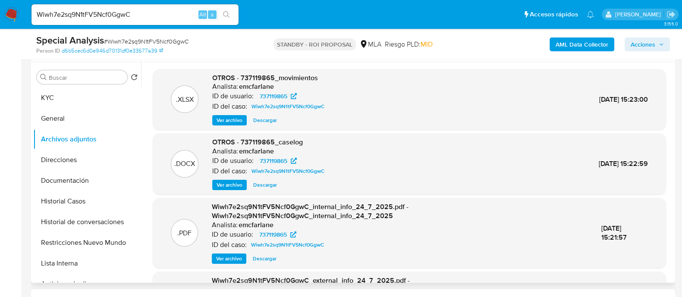
click at [230, 182] on span "Ver archivo" at bounding box center [230, 185] width 26 height 9
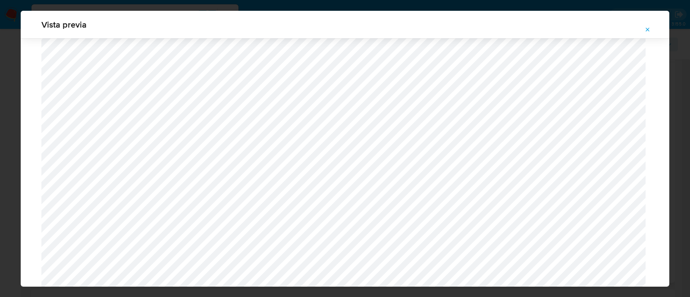
scroll to position [360, 0]
